Goal: Task Accomplishment & Management: Use online tool/utility

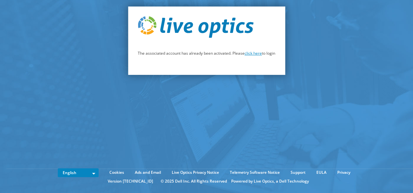
click at [255, 55] on link "click here" at bounding box center [252, 54] width 17 height 6
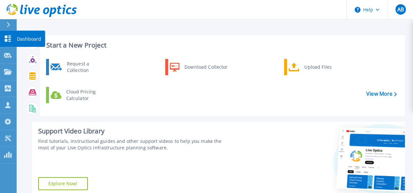
click at [8, 40] on icon at bounding box center [8, 39] width 6 height 6
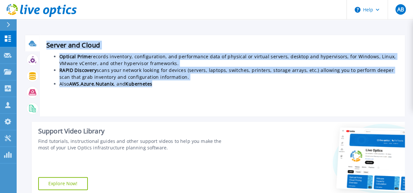
drag, startPoint x: 162, startPoint y: 88, endPoint x: 36, endPoint y: 44, distance: 133.9
click at [36, 44] on div "Server and Cloud Optical Prime records inventory, configuration, and performanc…" at bounding box center [214, 76] width 379 height 82
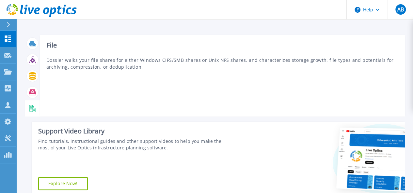
click at [32, 109] on icon at bounding box center [33, 109] width 8 height 8
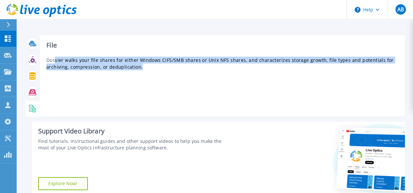
drag, startPoint x: 147, startPoint y: 69, endPoint x: 55, endPoint y: 53, distance: 93.4
click at [55, 53] on div "File Dossier walks your file shares for either Windows CIFS/SMB shares or Unix …" at bounding box center [222, 76] width 365 height 82
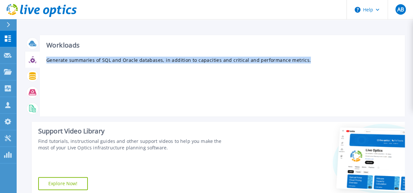
drag, startPoint x: 310, startPoint y: 62, endPoint x: 91, endPoint y: 53, distance: 218.7
click at [91, 53] on div "Workloads Generate summaries of SQL and Oracle databases, in addition to capaci…" at bounding box center [222, 76] width 365 height 82
click at [64, 75] on div "Workloads Generate summaries of SQL and Oracle databases, in addition to capaci…" at bounding box center [222, 76] width 365 height 82
drag, startPoint x: 46, startPoint y: 60, endPoint x: 301, endPoint y: 78, distance: 255.1
click at [301, 78] on div "Workloads Generate summaries of SQL and Oracle databases, in addition to capaci…" at bounding box center [222, 76] width 365 height 82
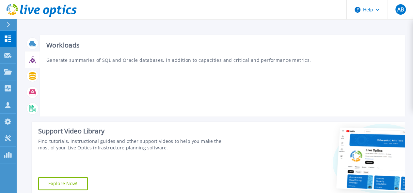
click at [302, 77] on div "Workloads Generate summaries of SQL and Oracle databases, in addition to capaci…" at bounding box center [222, 76] width 365 height 82
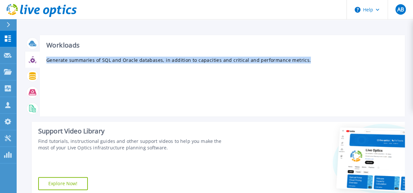
drag, startPoint x: 302, startPoint y: 60, endPoint x: 46, endPoint y: 60, distance: 255.7
click at [46, 60] on p "Generate summaries of SQL and Oracle databases, in addition to capacities and c…" at bounding box center [222, 60] width 352 height 7
click at [230, 92] on div "Workloads Generate summaries of SQL and Oracle databases, in addition to capaci…" at bounding box center [222, 76] width 365 height 82
click at [309, 62] on p "Generate summaries of SQL and Oracle databases, in addition to capacities and c…" at bounding box center [222, 60] width 352 height 7
drag, startPoint x: 309, startPoint y: 61, endPoint x: 44, endPoint y: 61, distance: 264.2
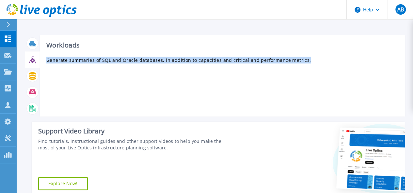
click at [44, 61] on div "Workloads Generate summaries of SQL and Oracle databases, in addition to capaci…" at bounding box center [222, 76] width 365 height 82
click at [207, 101] on div "Workloads Generate summaries of SQL and Oracle databases, in addition to capaci…" at bounding box center [222, 76] width 365 height 82
drag, startPoint x: 312, startPoint y: 60, endPoint x: 43, endPoint y: 57, distance: 268.8
click at [43, 57] on div "Workloads Generate summaries of SQL and Oracle databases, in addition to capaci…" at bounding box center [222, 76] width 365 height 82
click at [123, 82] on div "Workloads Generate summaries of SQL and Oracle databases, in addition to capaci…" at bounding box center [222, 76] width 365 height 82
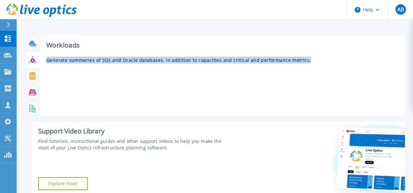
drag, startPoint x: 304, startPoint y: 62, endPoint x: 42, endPoint y: 58, distance: 261.6
click at [42, 58] on div "Workloads Generate summaries of SQL and Oracle databases, in addition to capaci…" at bounding box center [222, 76] width 365 height 82
drag, startPoint x: 257, startPoint y: 83, endPoint x: 265, endPoint y: 79, distance: 8.6
click at [258, 83] on div "Workloads Generate summaries of SQL and Oracle databases, in addition to capaci…" at bounding box center [222, 76] width 365 height 82
click at [309, 63] on p "Generate summaries of SQL and Oracle databases, in addition to capacities and c…" at bounding box center [222, 60] width 352 height 7
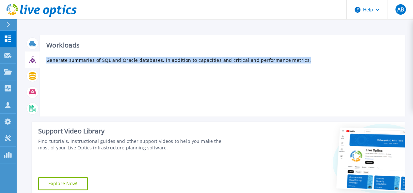
drag, startPoint x: 310, startPoint y: 62, endPoint x: 48, endPoint y: 64, distance: 261.9
click at [48, 64] on div "Workloads Generate summaries of SQL and Oracle databases, in addition to capaci…" at bounding box center [222, 76] width 365 height 82
drag, startPoint x: 292, startPoint y: 88, endPoint x: 298, endPoint y: 72, distance: 17.3
click at [292, 88] on div "Workloads Generate summaries of SQL and Oracle databases, in addition to capaci…" at bounding box center [222, 76] width 365 height 82
click at [309, 61] on p "Generate summaries of SQL and Oracle databases, in addition to capacities and c…" at bounding box center [222, 60] width 352 height 7
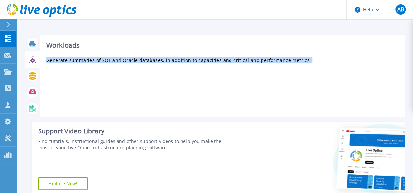
drag, startPoint x: 309, startPoint y: 61, endPoint x: 44, endPoint y: 58, distance: 264.2
click at [44, 58] on div "Workloads Generate summaries of SQL and Oracle databases, in addition to capaci…" at bounding box center [222, 76] width 365 height 82
click at [303, 76] on div "Workloads Generate summaries of SQL and Oracle databases, in addition to capaci…" at bounding box center [222, 76] width 365 height 82
drag, startPoint x: 310, startPoint y: 62, endPoint x: 41, endPoint y: 39, distance: 269.4
click at [41, 39] on div "Workloads Generate summaries of SQL and Oracle databases, in addition to capaci…" at bounding box center [222, 76] width 365 height 82
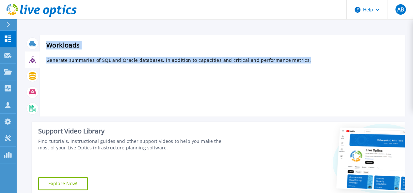
click at [242, 99] on div "Workloads Generate summaries of SQL and Oracle databases, in addition to capaci…" at bounding box center [222, 76] width 365 height 82
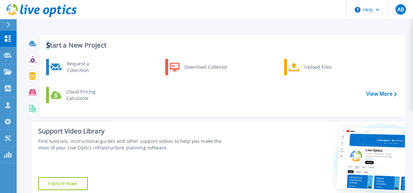
drag, startPoint x: 338, startPoint y: 72, endPoint x: 50, endPoint y: 35, distance: 290.4
click at [379, 91] on link "View More" at bounding box center [381, 94] width 30 height 6
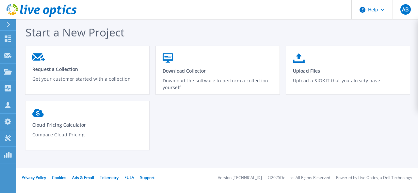
click at [252, 121] on div "Request a Collection Get your customer started with a collection Download Colle…" at bounding box center [220, 101] width 390 height 111
click at [8, 23] on icon at bounding box center [8, 24] width 3 height 5
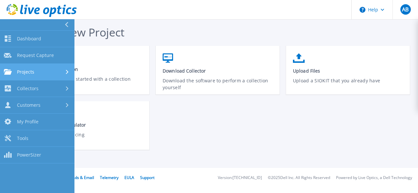
click at [36, 71] on div "Projects" at bounding box center [37, 72] width 67 height 6
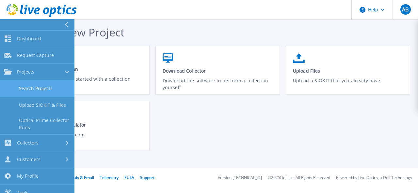
click at [46, 91] on link "Search Projects" at bounding box center [37, 89] width 74 height 17
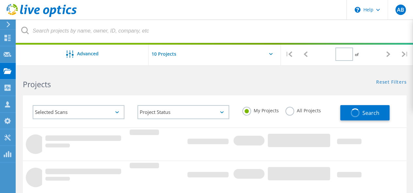
type input "1"
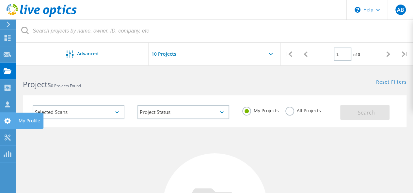
click at [7, 120] on use at bounding box center [7, 121] width 7 height 6
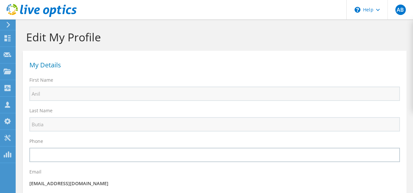
select select "101"
click at [6, 26] on div at bounding box center [7, 25] width 7 height 6
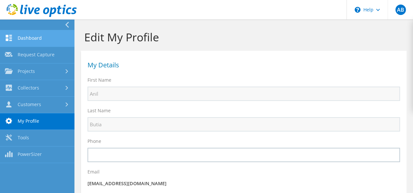
click at [38, 37] on link "Dashboard" at bounding box center [37, 38] width 74 height 17
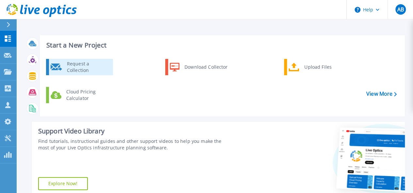
click at [76, 67] on div "Request a Collection" at bounding box center [88, 67] width 48 height 13
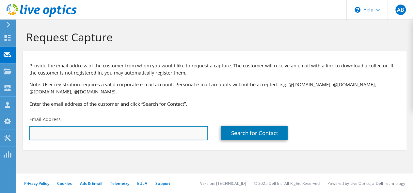
click at [38, 135] on input "text" at bounding box center [118, 133] width 178 height 14
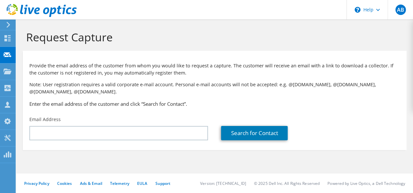
click at [354, 114] on div "Search for Contact" at bounding box center [309, 128] width 191 height 31
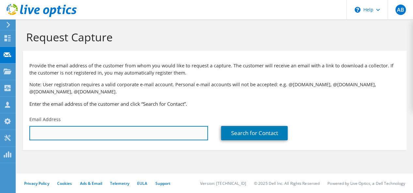
click at [105, 133] on input "text" at bounding box center [118, 133] width 178 height 14
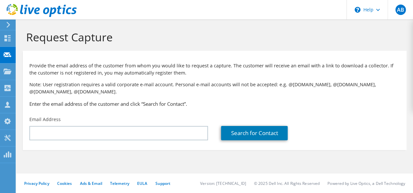
click at [354, 112] on div "Provide the email address of the customer from whom you would like to request a…" at bounding box center [214, 83] width 383 height 59
click at [5, 36] on use at bounding box center [8, 38] width 6 height 6
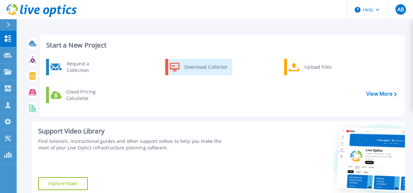
click at [215, 70] on div "Download Collector" at bounding box center [205, 67] width 49 height 13
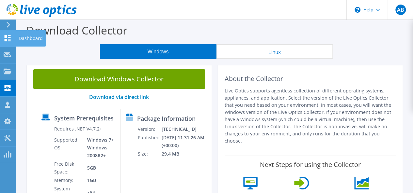
click at [7, 39] on icon at bounding box center [8, 38] width 8 height 6
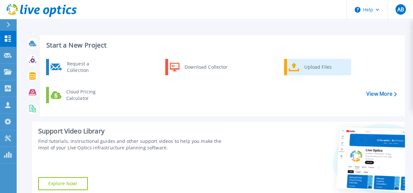
click at [320, 71] on div "Upload Files" at bounding box center [325, 67] width 48 height 13
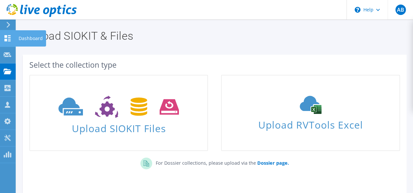
click at [9, 39] on use at bounding box center [8, 38] width 6 height 6
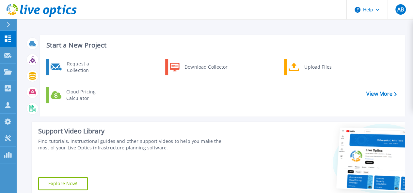
click at [183, 96] on div "Request a Collection Download Collector Upload Files Cloud Pricing Calculator" at bounding box center [221, 85] width 360 height 56
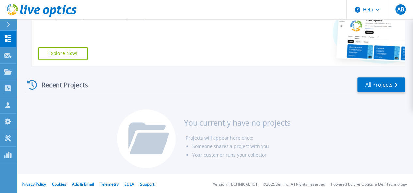
scroll to position [131, 0]
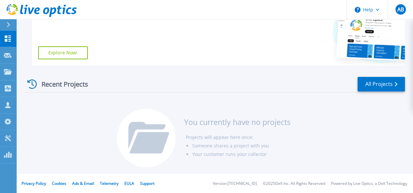
click at [13, 8] on icon at bounding box center [42, 10] width 70 height 13
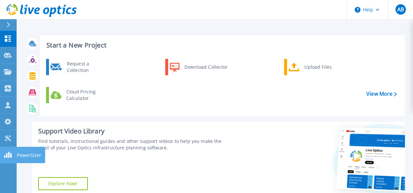
click at [6, 156] on icon at bounding box center [8, 155] width 8 height 6
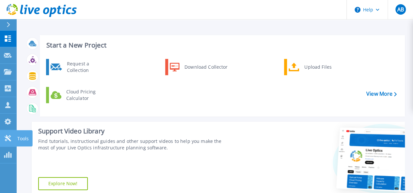
click at [8, 139] on icon at bounding box center [8, 138] width 6 height 6
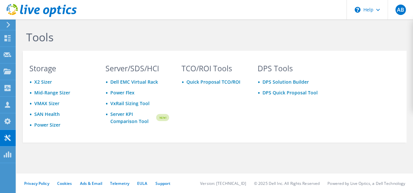
click at [10, 24] on use at bounding box center [9, 25] width 4 height 6
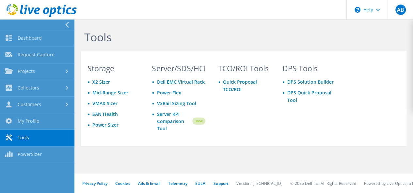
click at [65, 23] on icon at bounding box center [67, 25] width 5 height 6
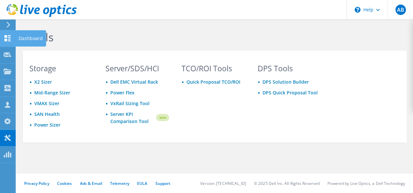
click at [7, 37] on use at bounding box center [8, 38] width 6 height 6
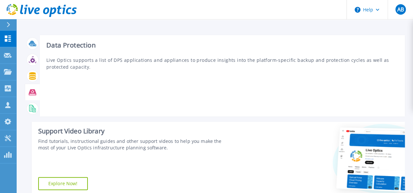
click at [31, 92] on icon at bounding box center [33, 93] width 8 height 8
drag, startPoint x: 28, startPoint y: 111, endPoint x: 49, endPoint y: 111, distance: 21.2
click at [28, 111] on div at bounding box center [32, 108] width 11 height 11
click at [36, 109] on div at bounding box center [32, 108] width 11 height 11
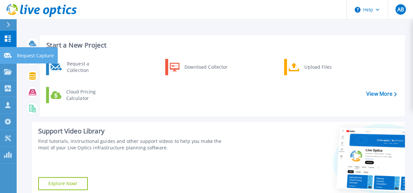
click at [4, 54] on icon at bounding box center [8, 55] width 8 height 5
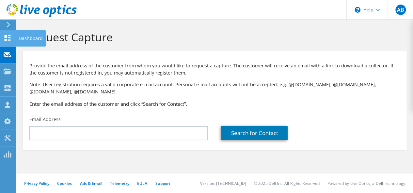
click at [8, 42] on div at bounding box center [8, 39] width 8 height 7
